Goal: Information Seeking & Learning: Learn about a topic

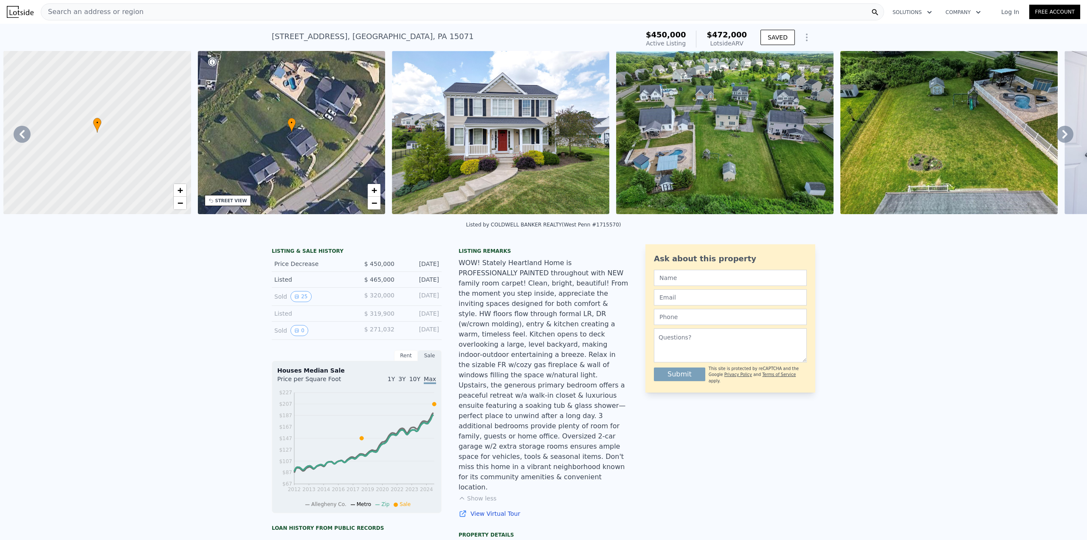
scroll to position [0, 389]
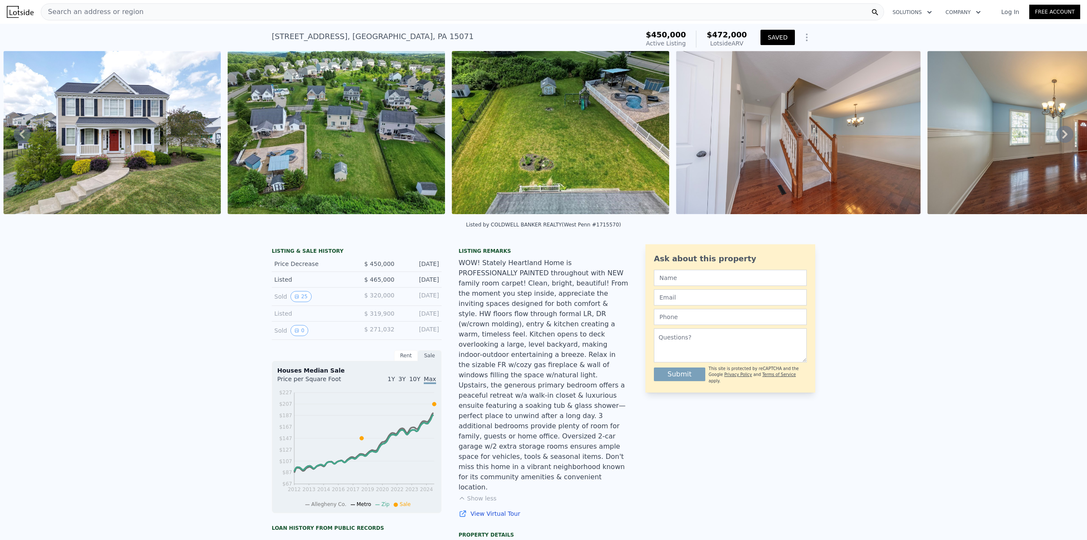
click at [775, 38] on button "SAVED" at bounding box center [777, 37] width 34 height 15
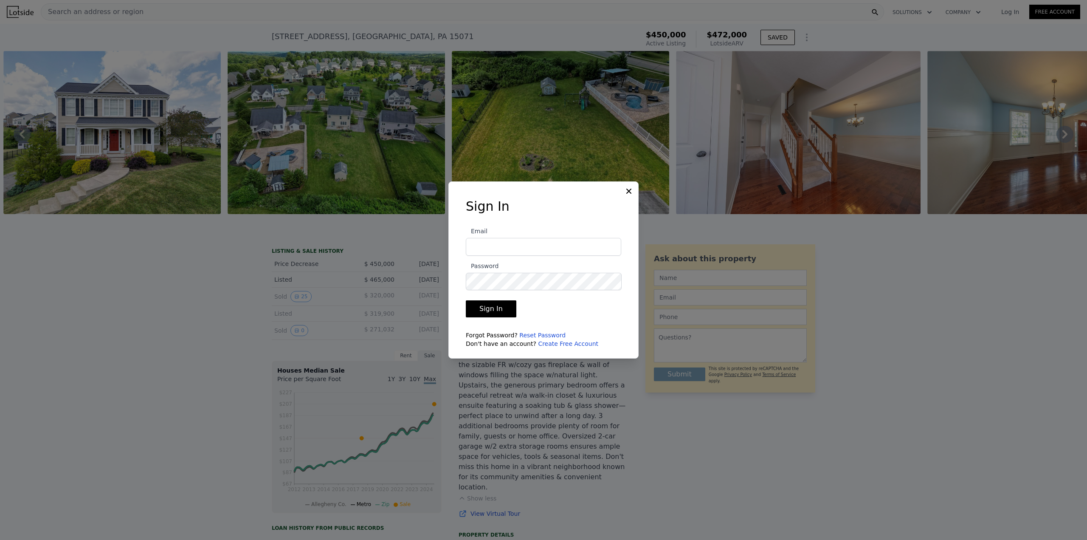
click at [509, 249] on input "Email" at bounding box center [543, 247] width 155 height 18
type input "[EMAIL_ADDRESS][PERSON_NAME][DOMAIN_NAME]"
click at [466, 300] on button "Sign In" at bounding box center [491, 308] width 51 height 17
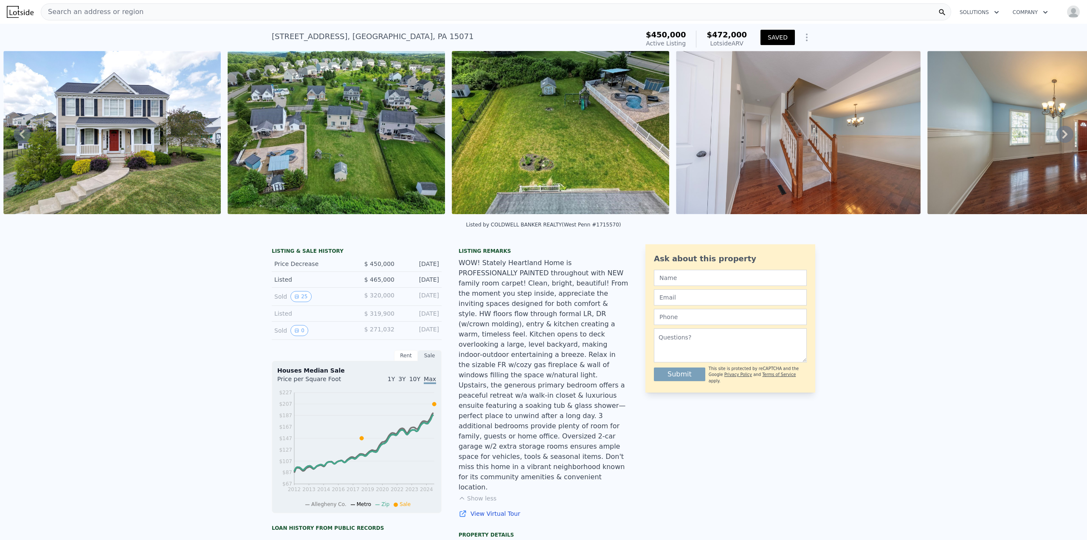
click at [774, 37] on button "SAVED" at bounding box center [777, 37] width 34 height 15
click at [379, 14] on div "Search an address or region" at bounding box center [496, 11] width 910 height 17
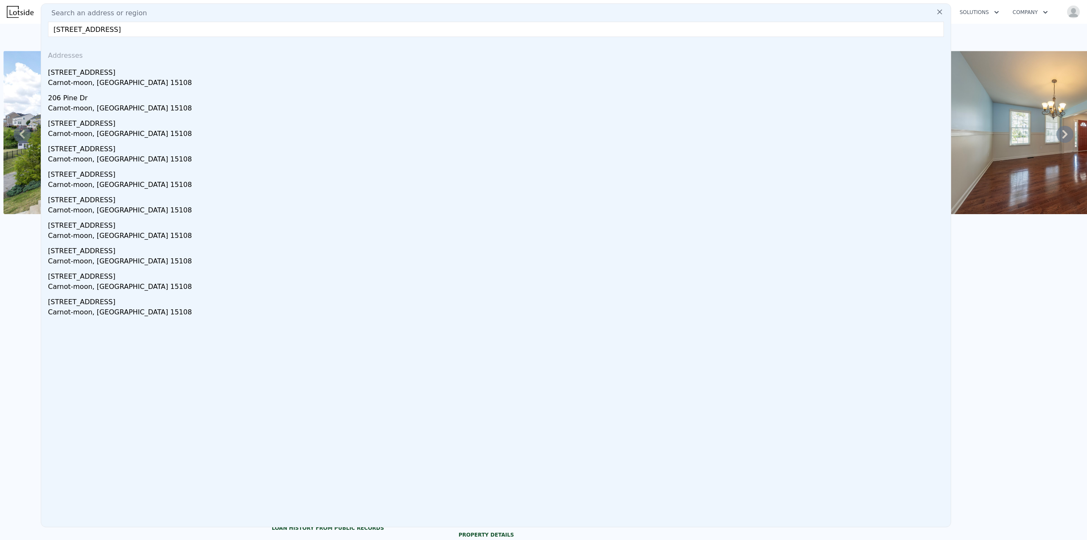
click at [52, 31] on input "[STREET_ADDRESS]" at bounding box center [496, 29] width 896 height 15
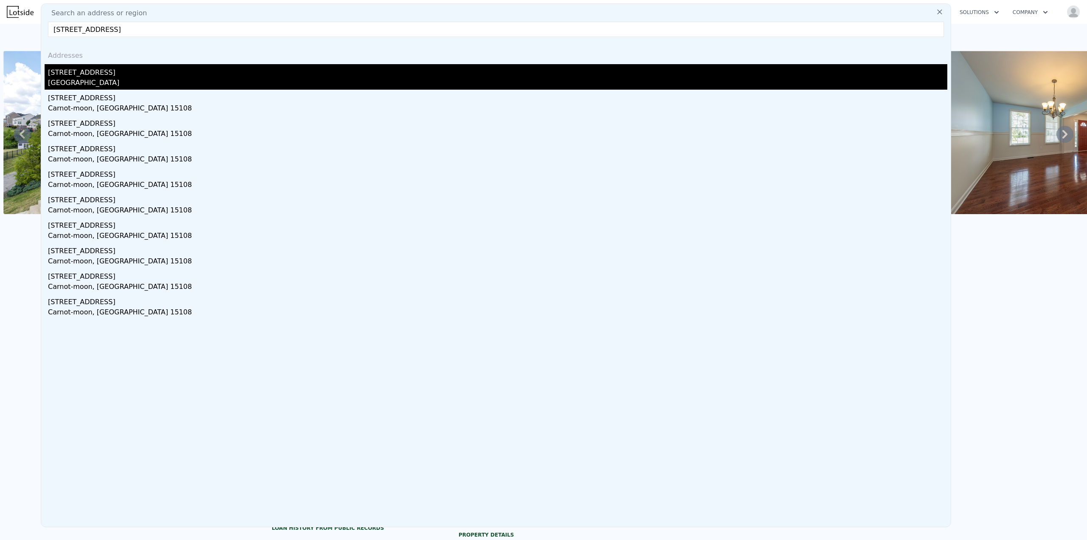
type input "[STREET_ADDRESS]"
click at [76, 86] on div "[GEOGRAPHIC_DATA]" at bounding box center [497, 84] width 899 height 12
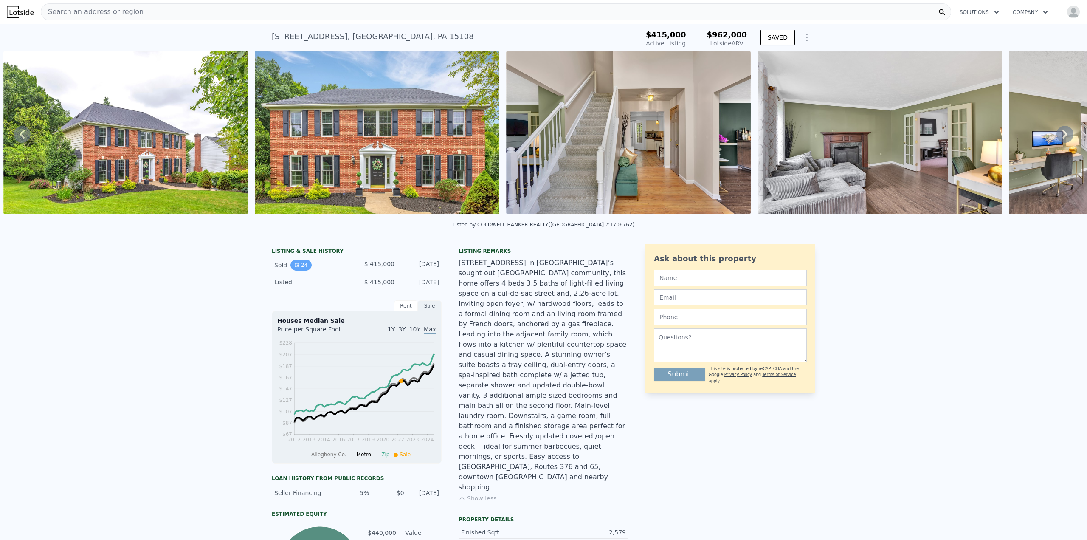
click at [301, 270] on button "24" at bounding box center [300, 264] width 21 height 11
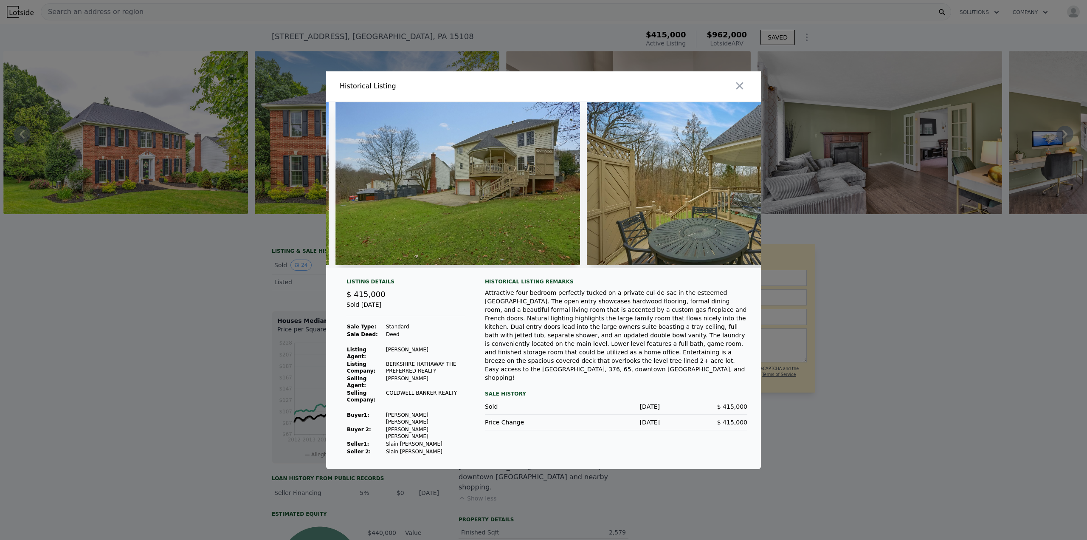
scroll to position [0, 5501]
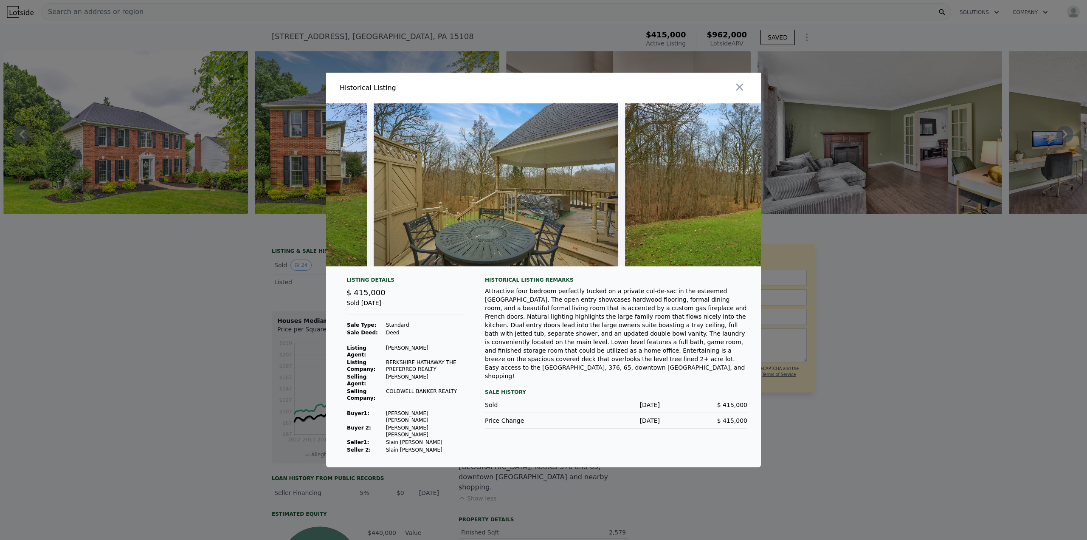
click at [203, 270] on div at bounding box center [543, 270] width 1087 height 540
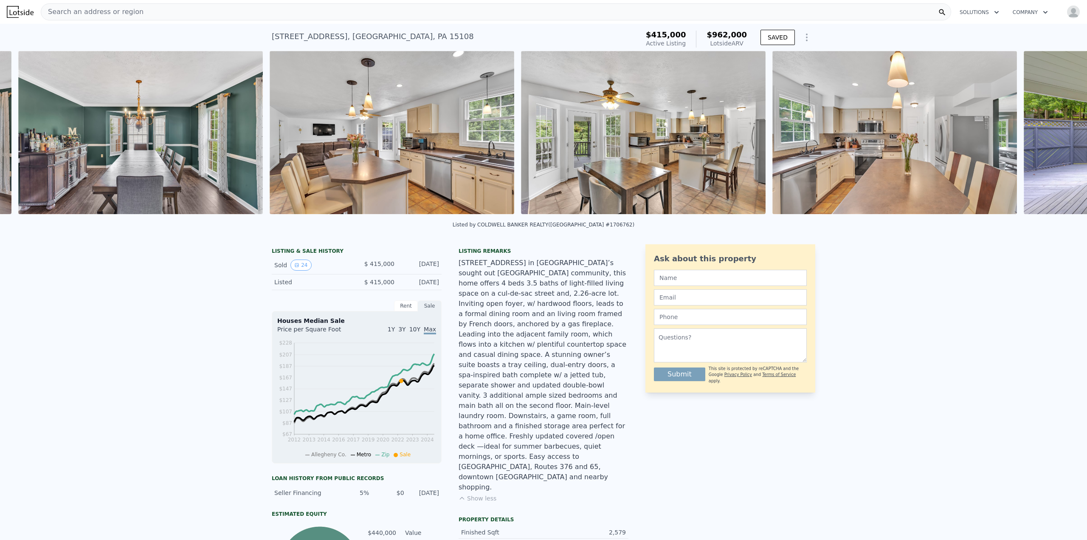
scroll to position [0, 1897]
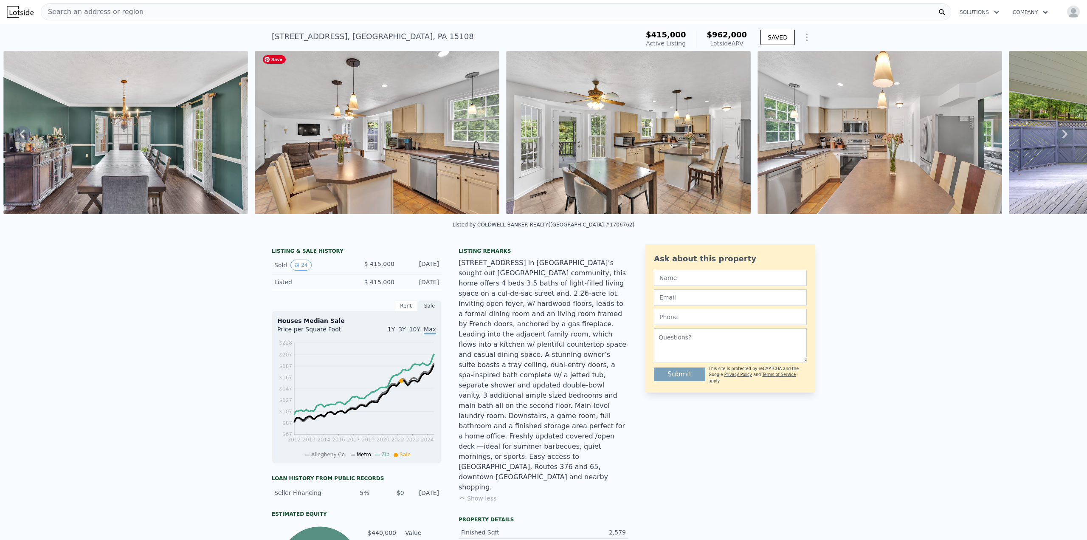
click at [421, 159] on img at bounding box center [377, 132] width 245 height 163
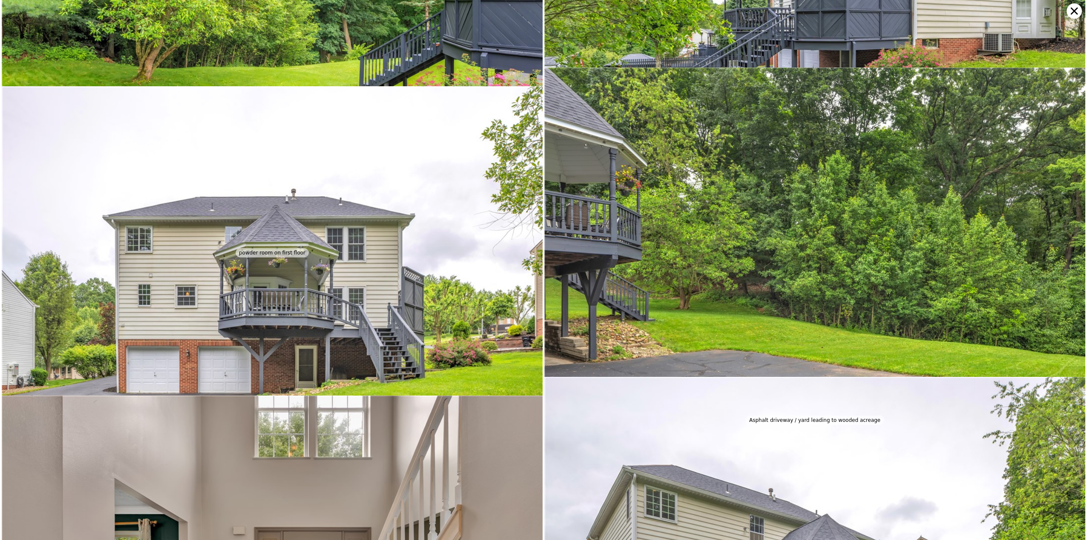
scroll to position [4365, 0]
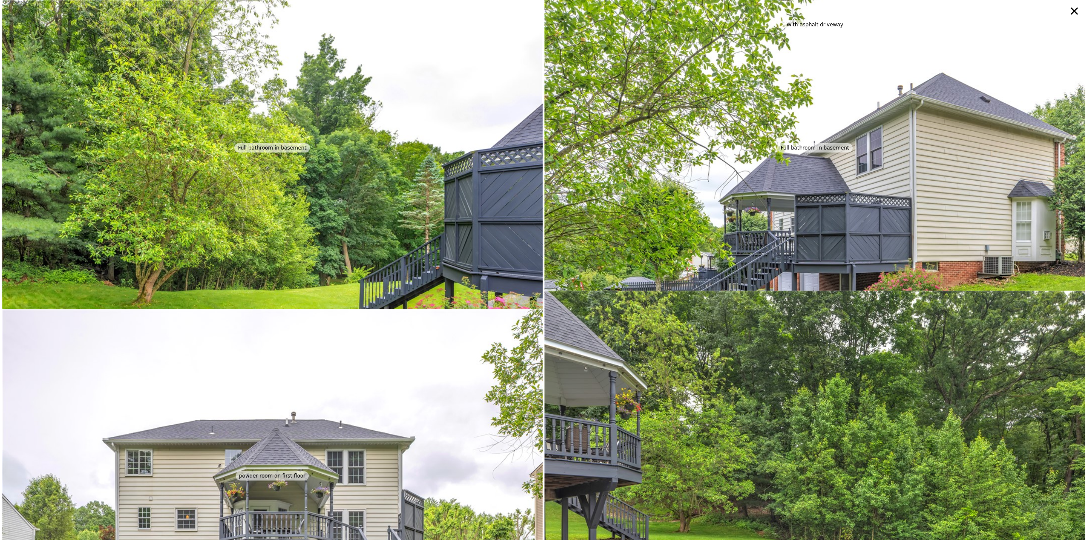
click at [1074, 13] on icon at bounding box center [1074, 10] width 15 height 15
